Goal: Task Accomplishment & Management: Use online tool/utility

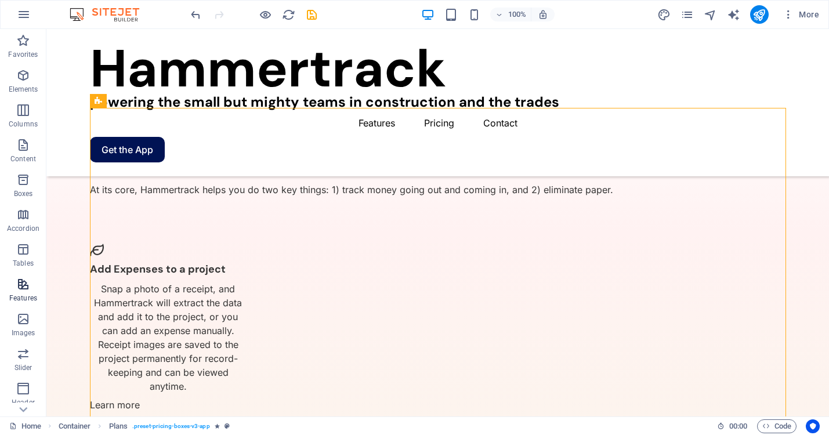
scroll to position [135, 0]
click at [21, 394] on icon "button" at bounding box center [23, 394] width 14 height 14
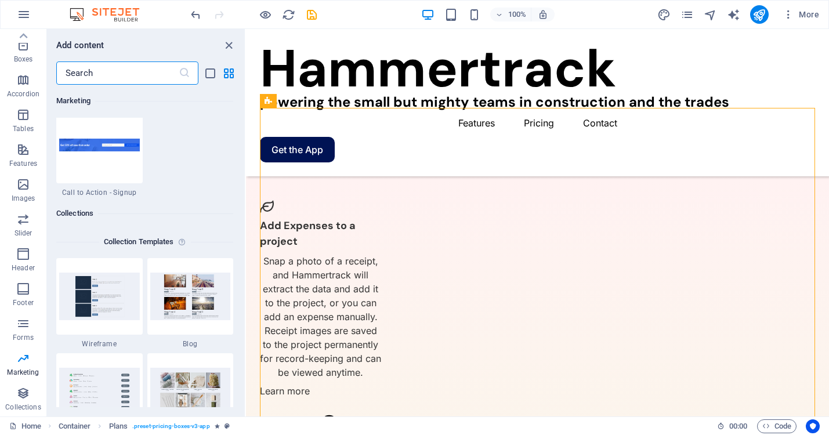
scroll to position [10182, 0]
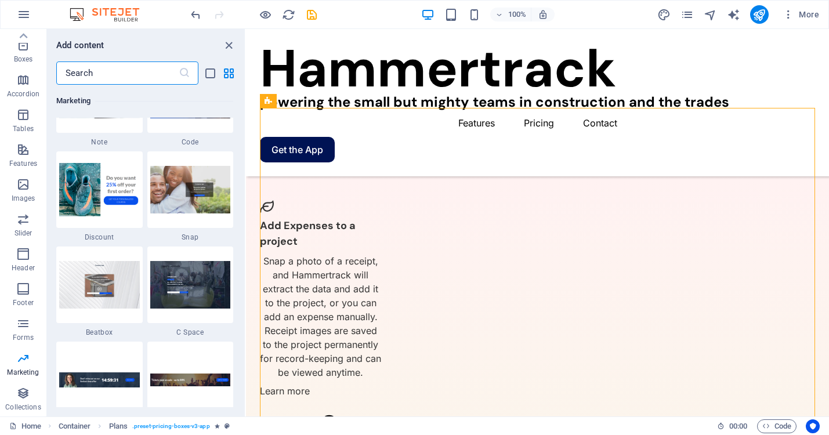
click at [146, 72] on input "text" at bounding box center [117, 73] width 122 height 23
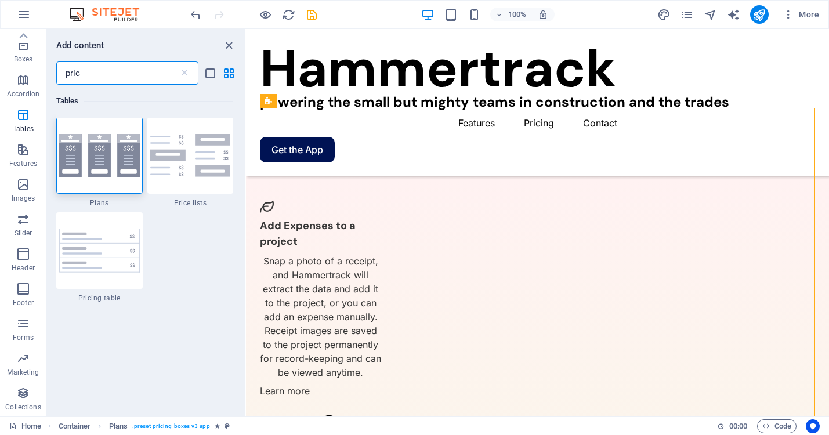
scroll to position [0, 0]
type input "pric"
click at [114, 179] on div at bounding box center [99, 156] width 86 height 77
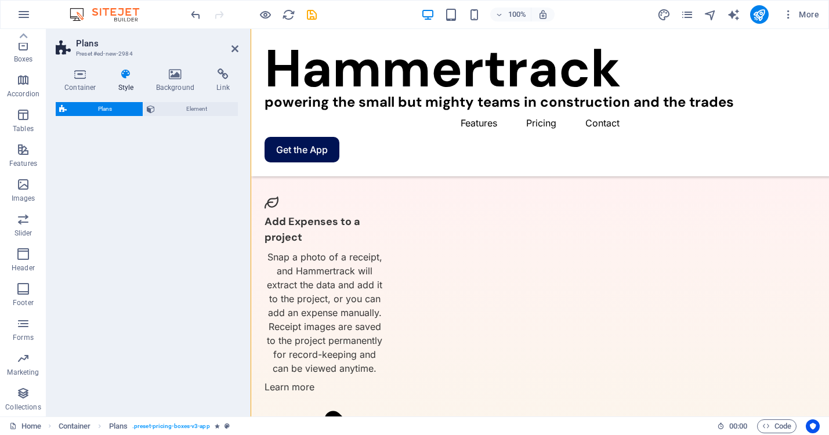
scroll to position [2134, 0]
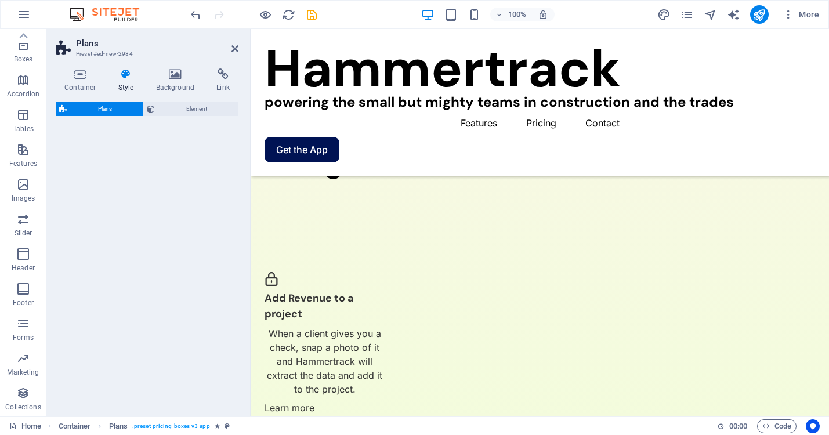
select select "rem"
select select "preset-pricing-boxes-v3-default"
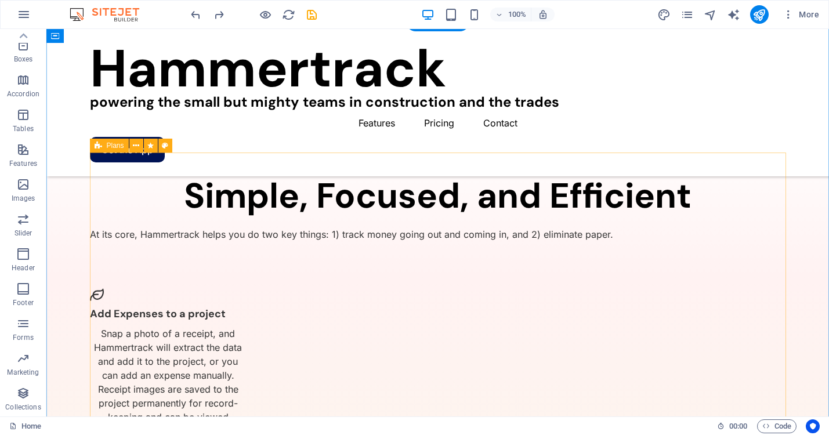
scroll to position [1575, 0]
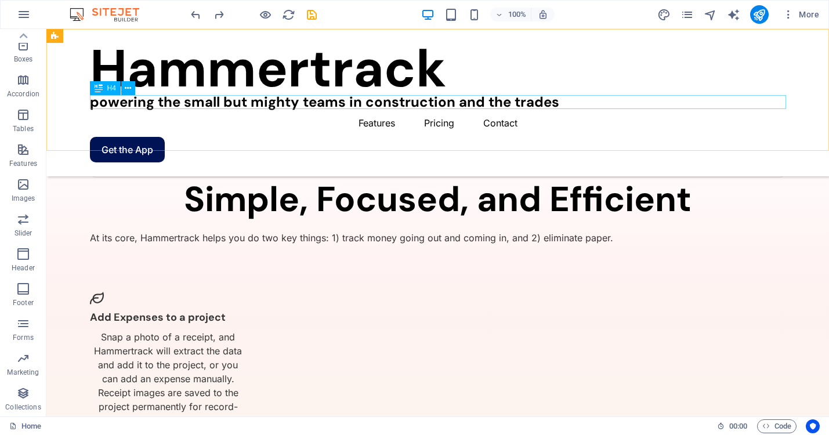
click at [218, 96] on div "powering the small but mighty teams in construction and the trades" at bounding box center [438, 102] width 696 height 14
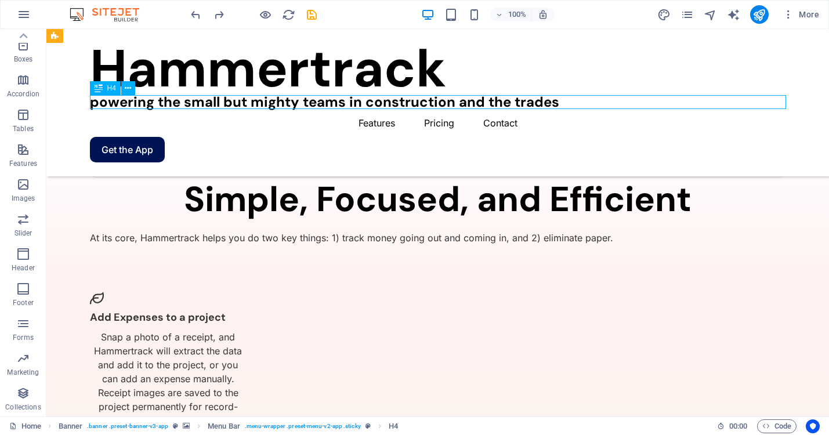
click at [218, 103] on div "powering the small but mighty teams in construction and the trades" at bounding box center [438, 102] width 696 height 14
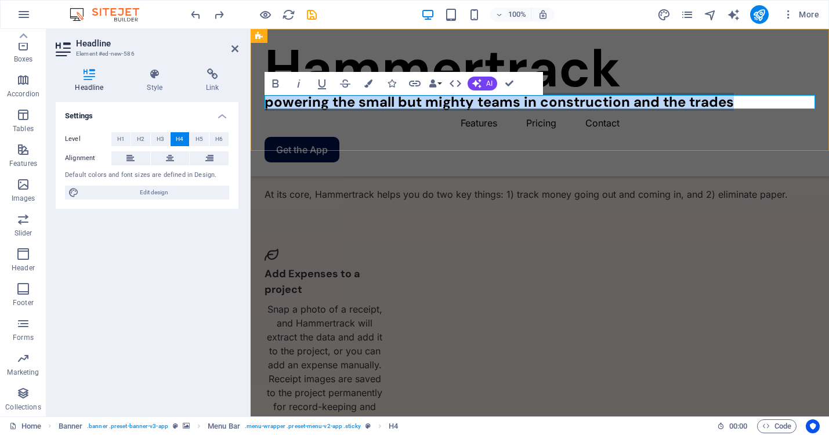
click at [392, 103] on h4 "powering the small but mighty teams in construction and the trades" at bounding box center [540, 102] width 551 height 14
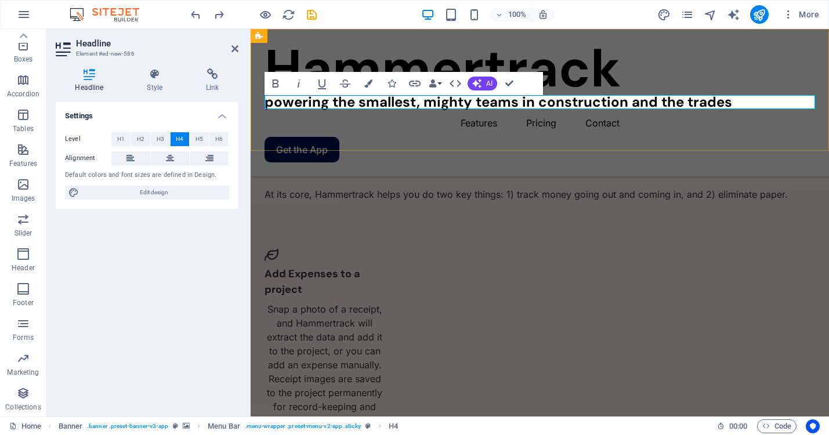
click at [470, 103] on h4 "powering the smallest, mighty teams in construction and the trades" at bounding box center [540, 102] width 551 height 14
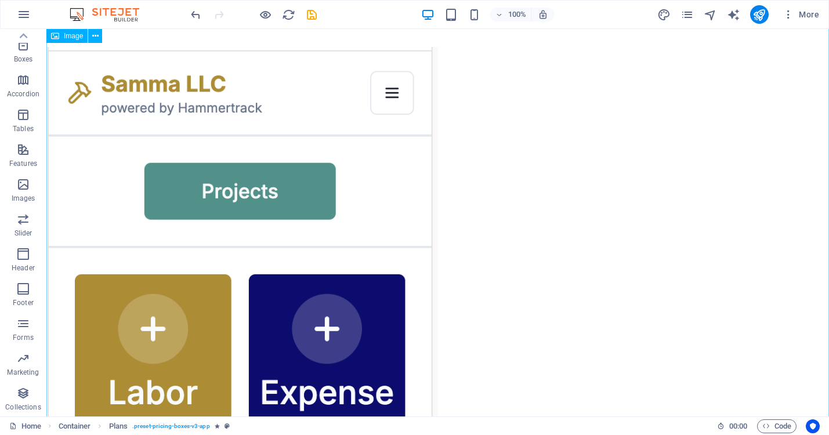
scroll to position [0, 0]
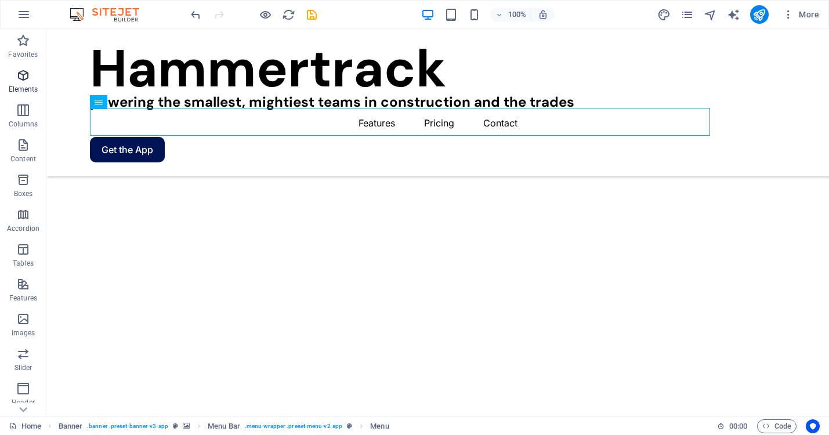
click at [27, 81] on icon "button" at bounding box center [23, 75] width 14 height 14
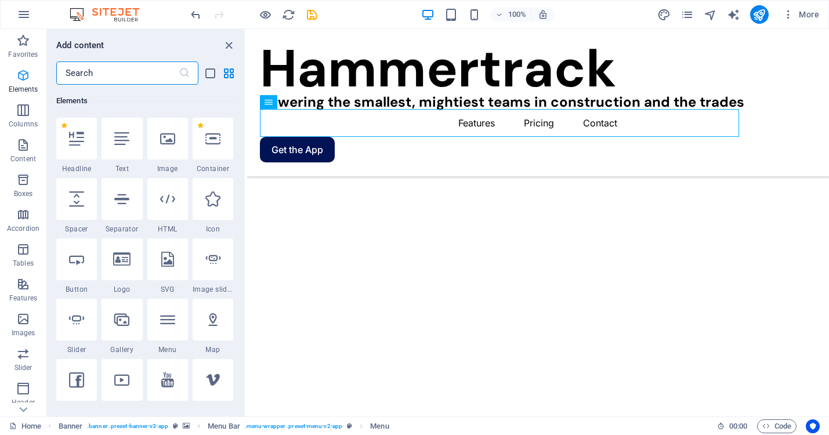
scroll to position [124, 0]
click at [98, 73] on input "text" at bounding box center [117, 73] width 122 height 23
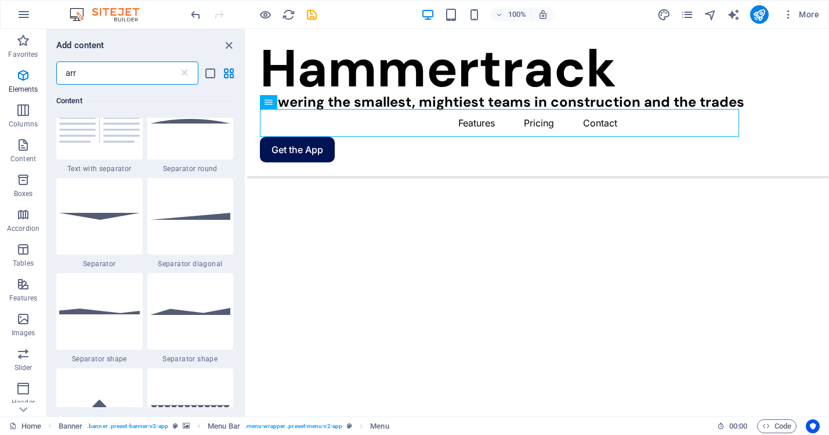
scroll to position [0, 0]
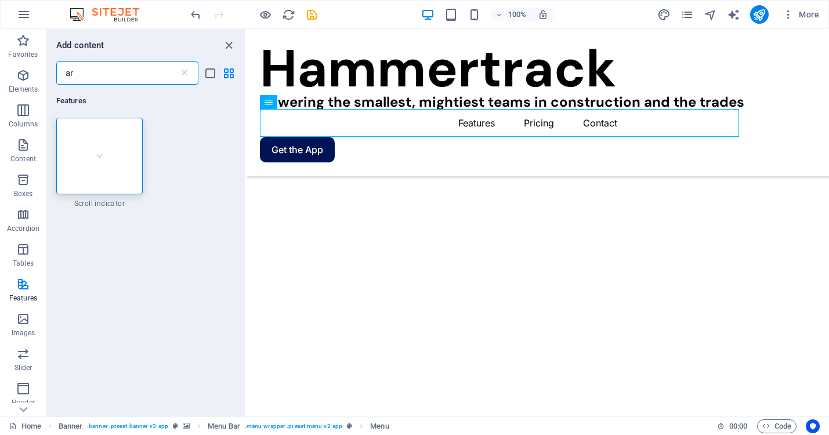
type input "a"
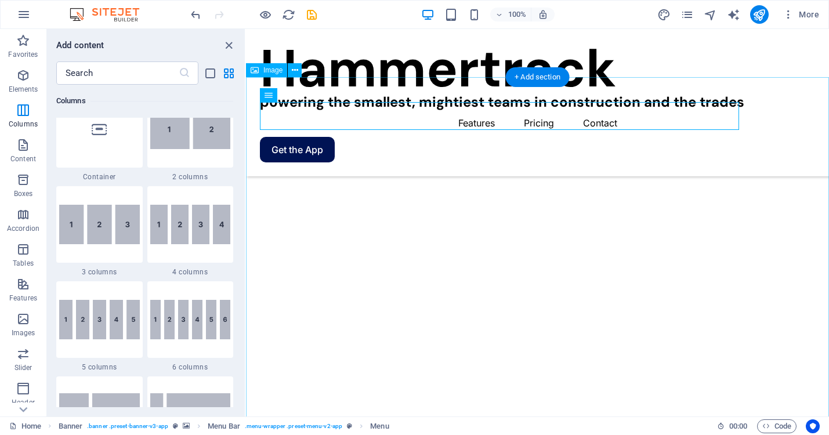
scroll to position [328, 0]
